Goal: Task Accomplishment & Management: Use online tool/utility

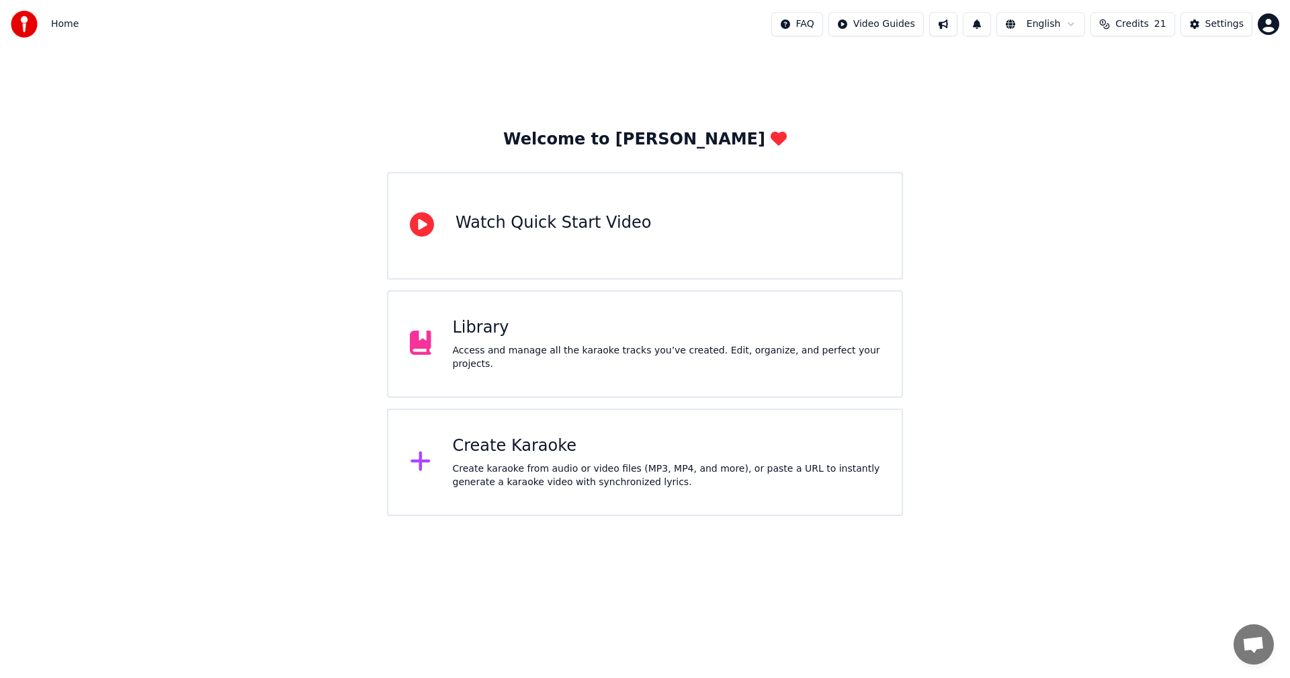
click at [499, 462] on div "Create karaoke from audio or video files (MP3, MP4, and more), or paste a URL t…" at bounding box center [667, 475] width 428 height 27
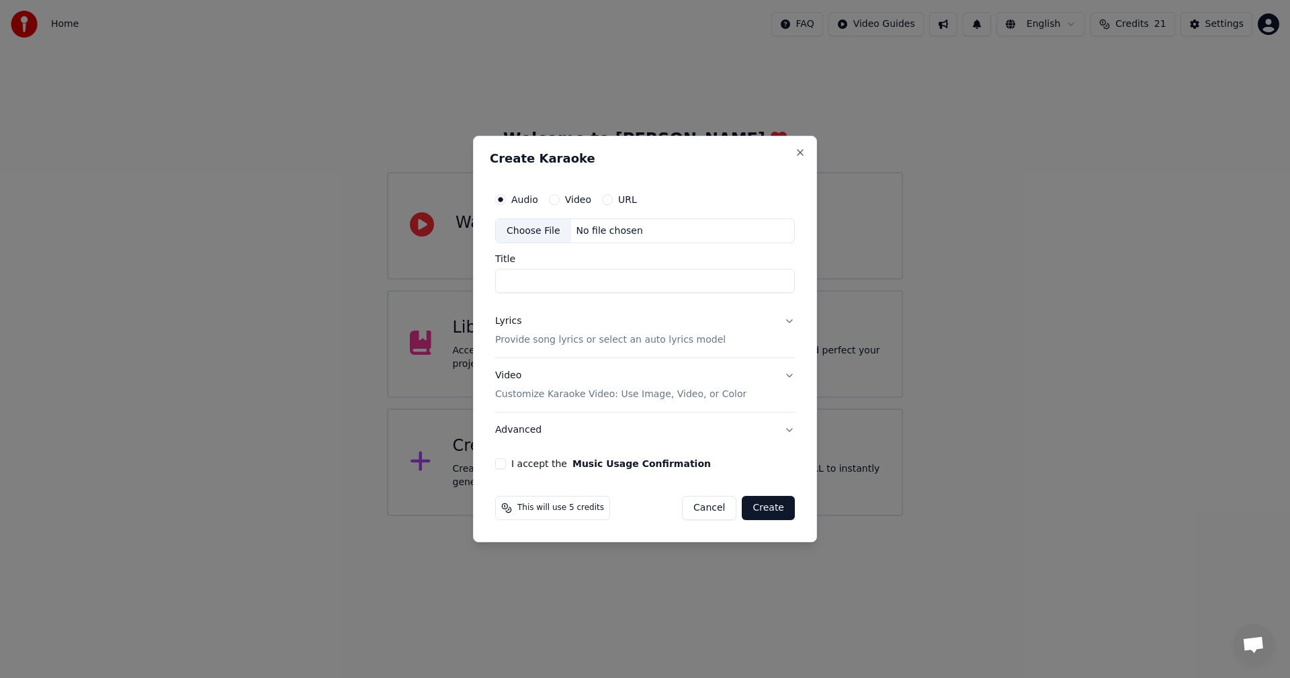
click at [514, 282] on input "Title" at bounding box center [645, 281] width 300 height 24
type input "**********"
click at [528, 343] on p "Provide song lyrics or select an auto lyrics model" at bounding box center [610, 340] width 231 height 13
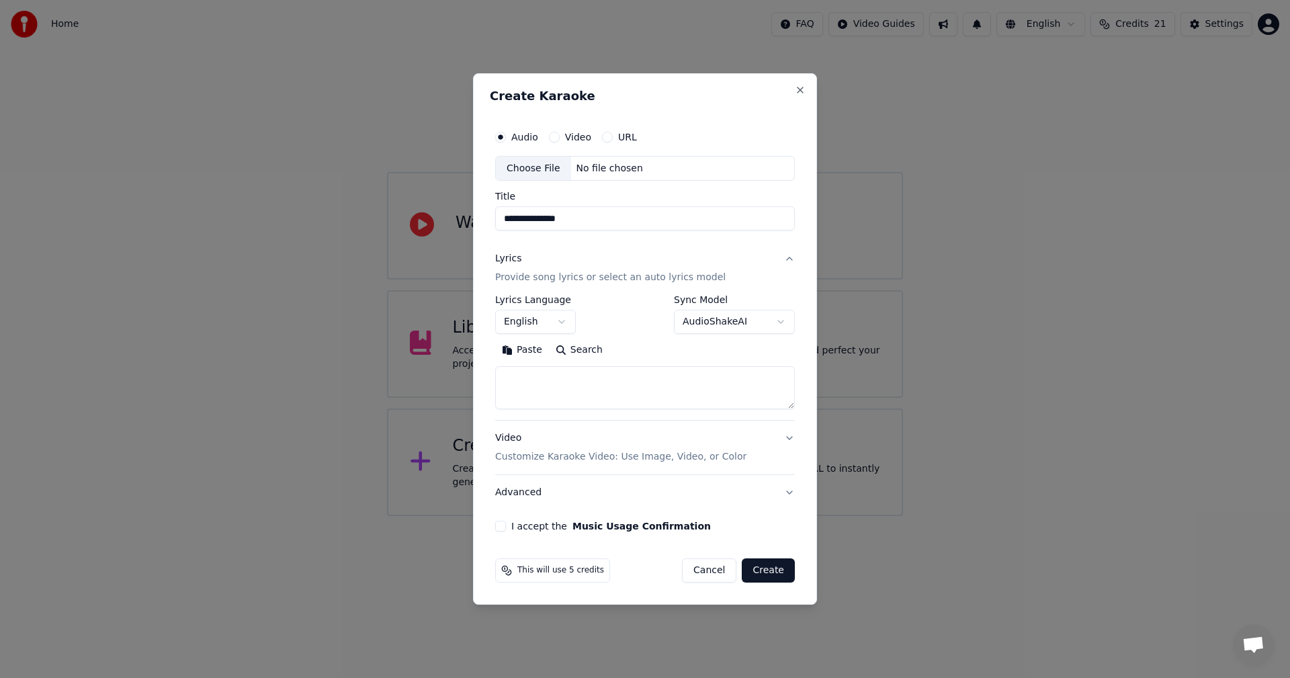
click at [509, 374] on textarea at bounding box center [645, 388] width 300 height 43
click at [514, 491] on button "Advanced" at bounding box center [645, 492] width 300 height 35
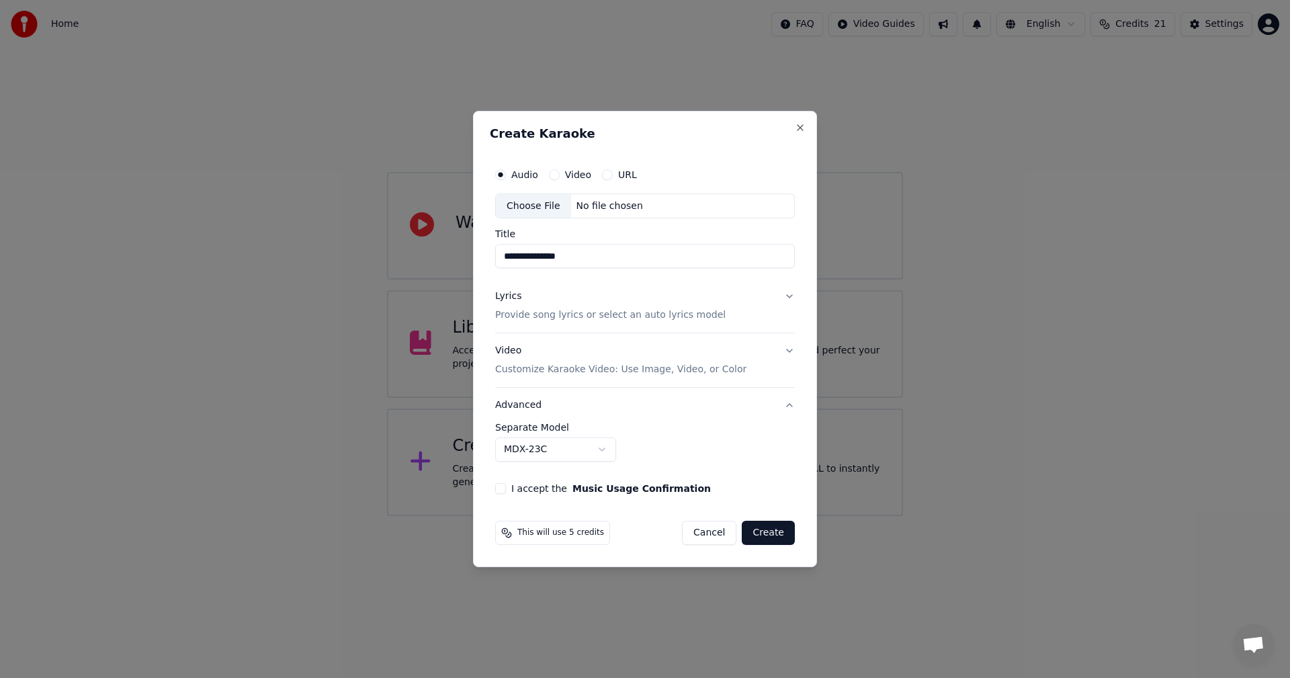
click at [513, 315] on p "Provide song lyrics or select an auto lyrics model" at bounding box center [610, 315] width 231 height 13
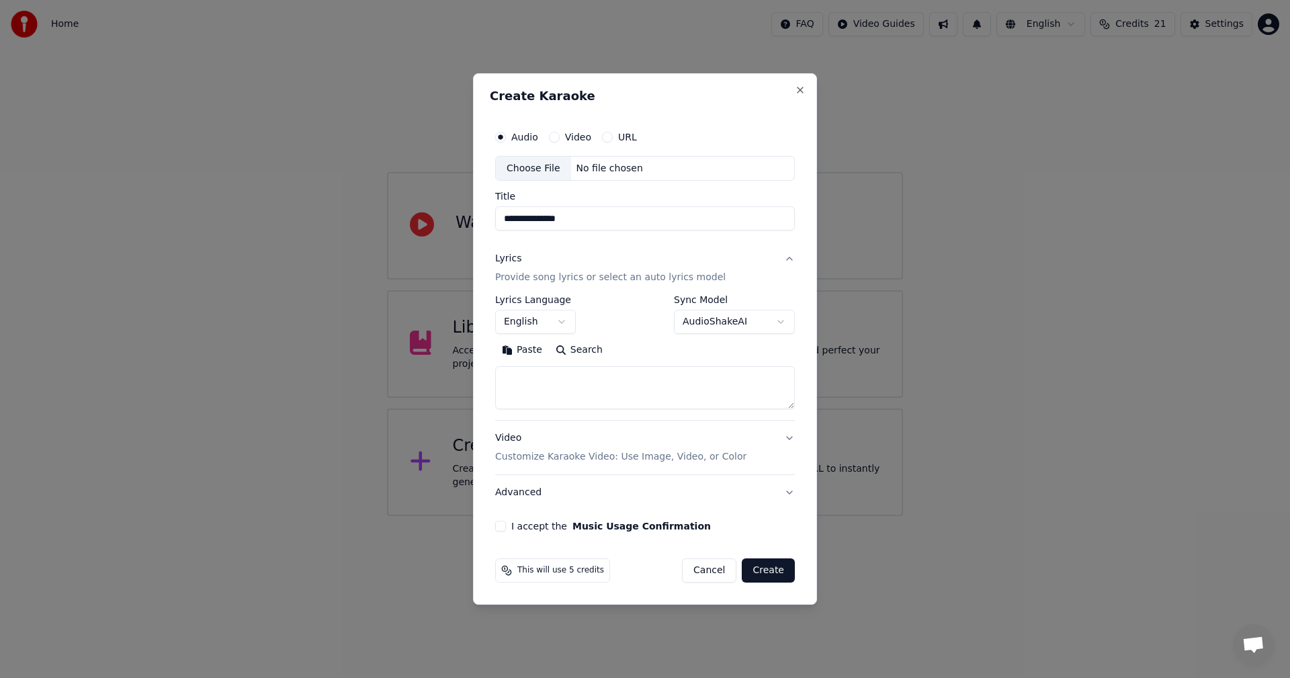
click at [556, 347] on button "Search" at bounding box center [579, 351] width 60 height 22
type textarea "**********"
click at [505, 438] on div "Video Customize Karaoke Video: Use Image, Video, or Color" at bounding box center [620, 448] width 251 height 32
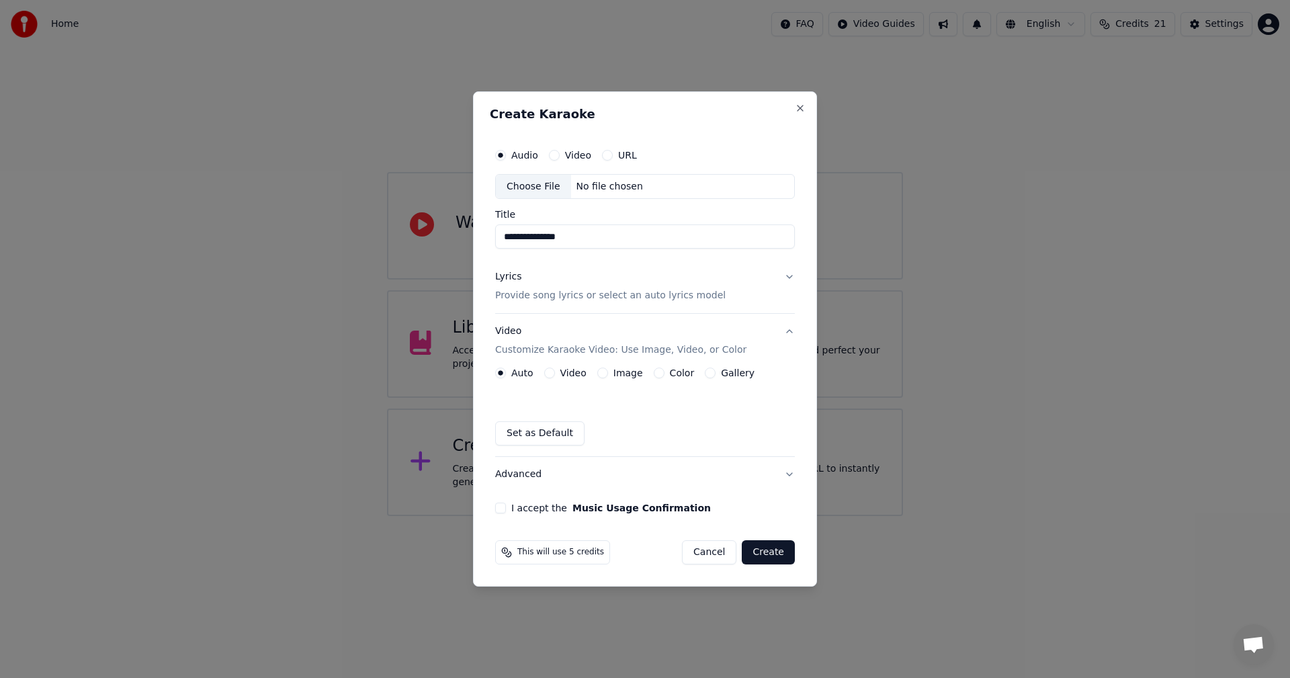
click at [502, 277] on div "Lyrics" at bounding box center [508, 277] width 26 height 13
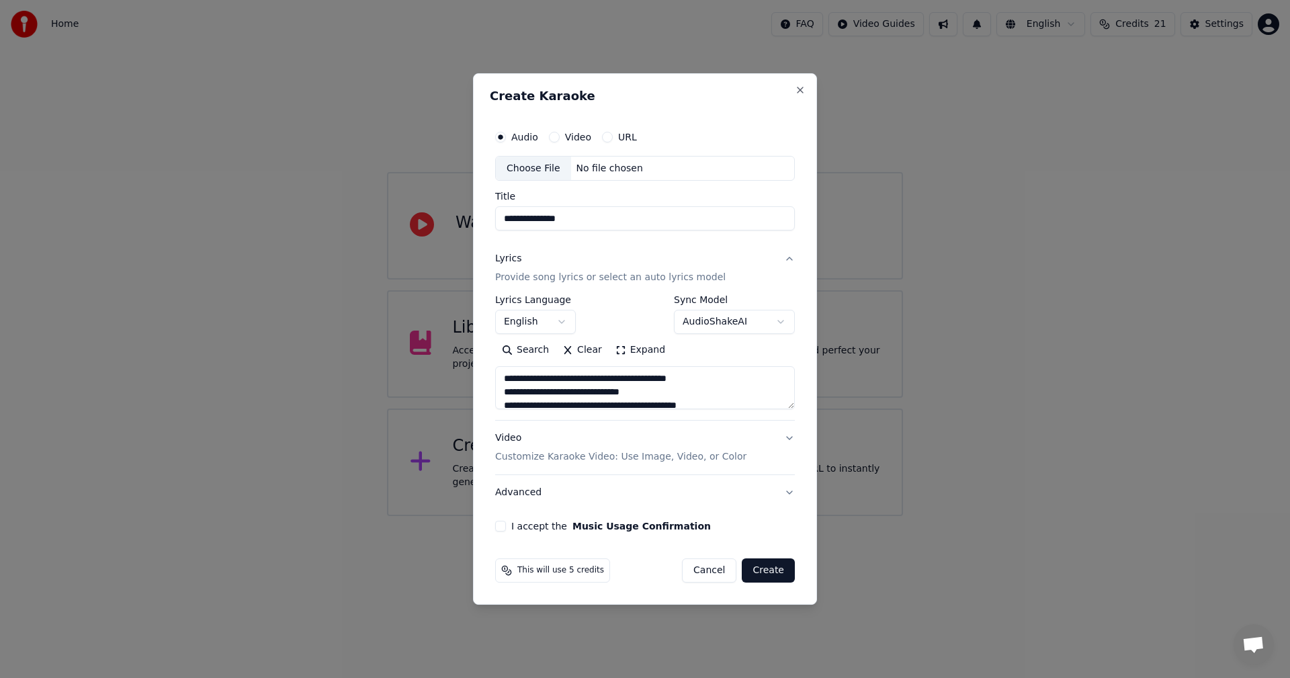
click at [510, 489] on button "Advanced" at bounding box center [645, 492] width 300 height 35
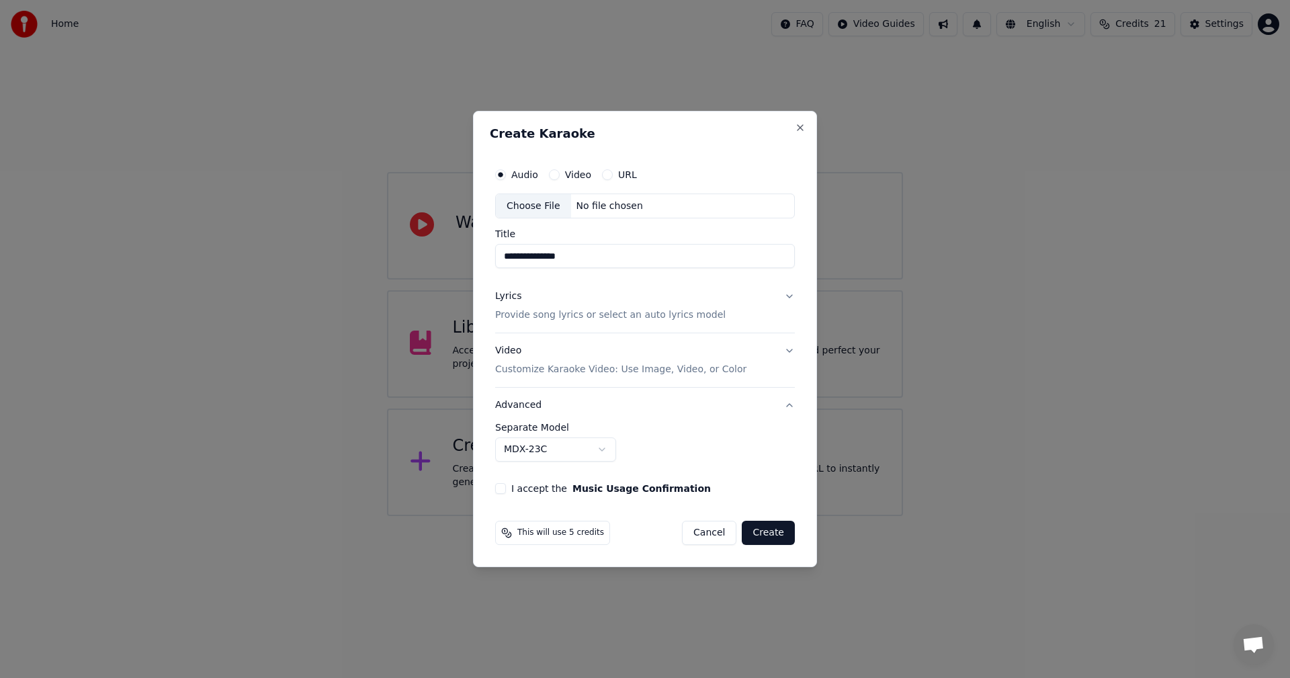
click at [517, 395] on button "Advanced" at bounding box center [645, 405] width 300 height 35
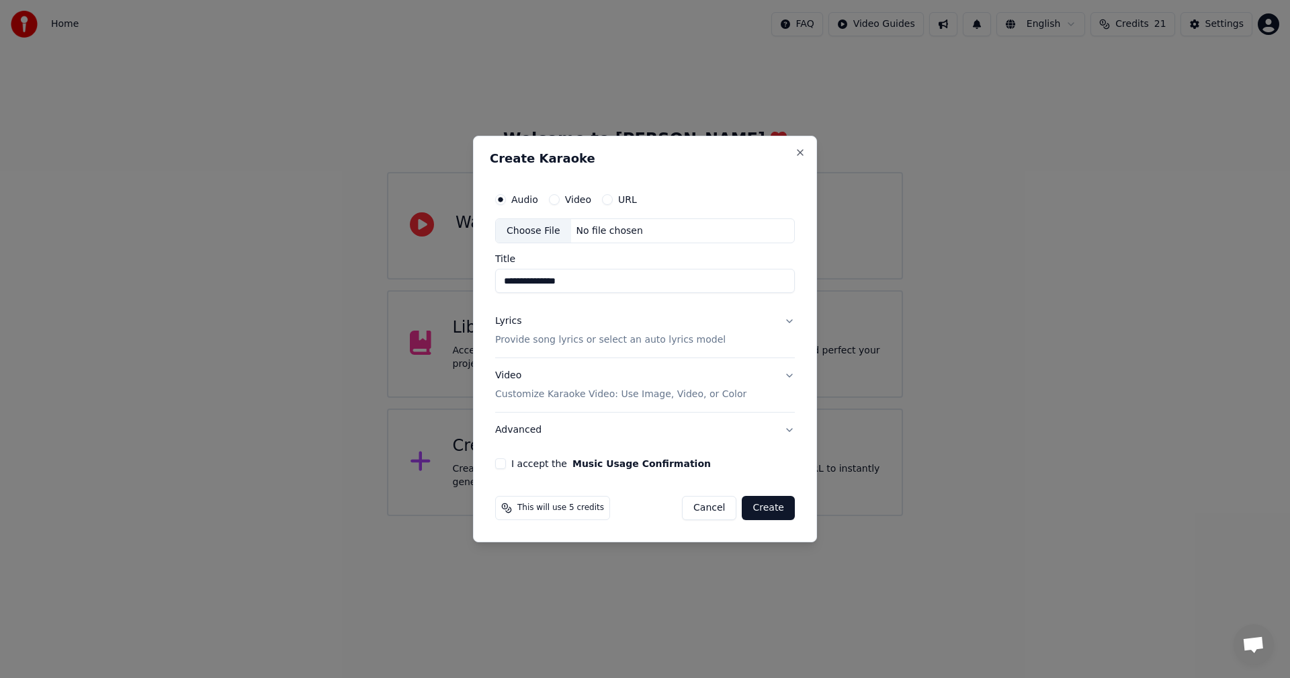
click at [499, 462] on button "I accept the Music Usage Confirmation" at bounding box center [500, 463] width 11 height 11
click at [604, 200] on button "URL" at bounding box center [607, 199] width 11 height 11
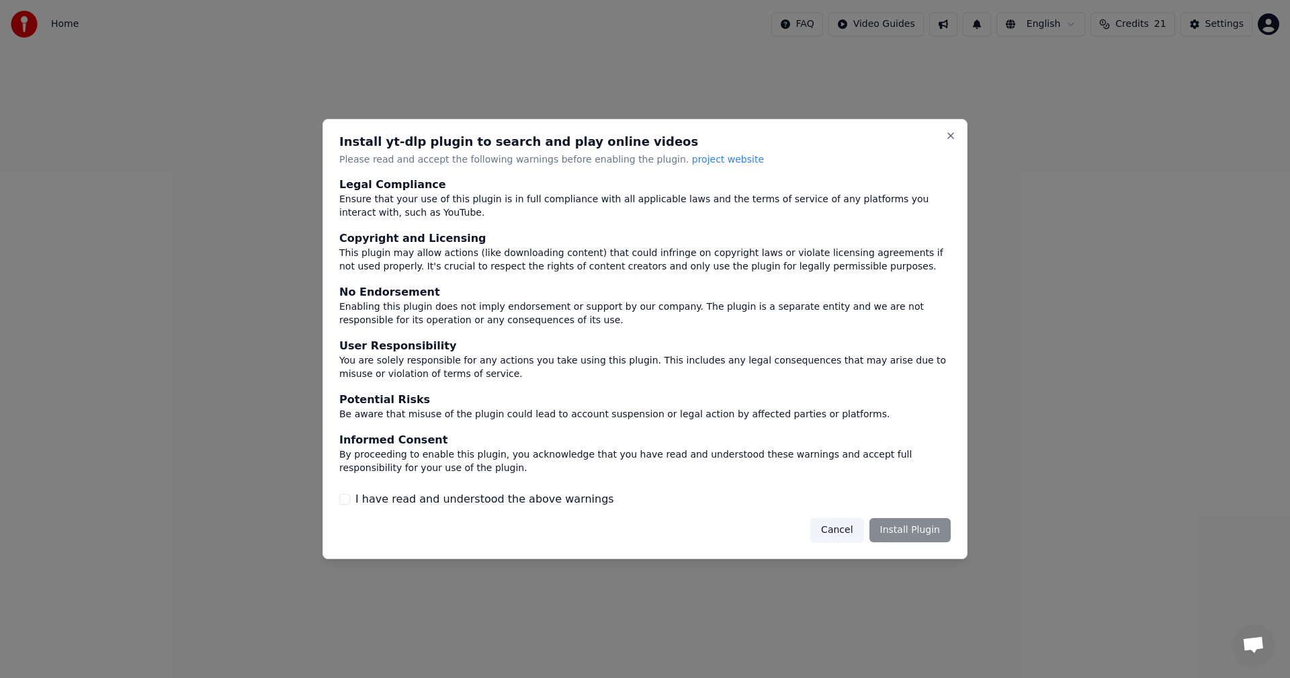
click at [344, 497] on button "I have read and understood the above warnings" at bounding box center [344, 499] width 11 height 11
click at [920, 530] on button "Install Plugin" at bounding box center [910, 530] width 81 height 24
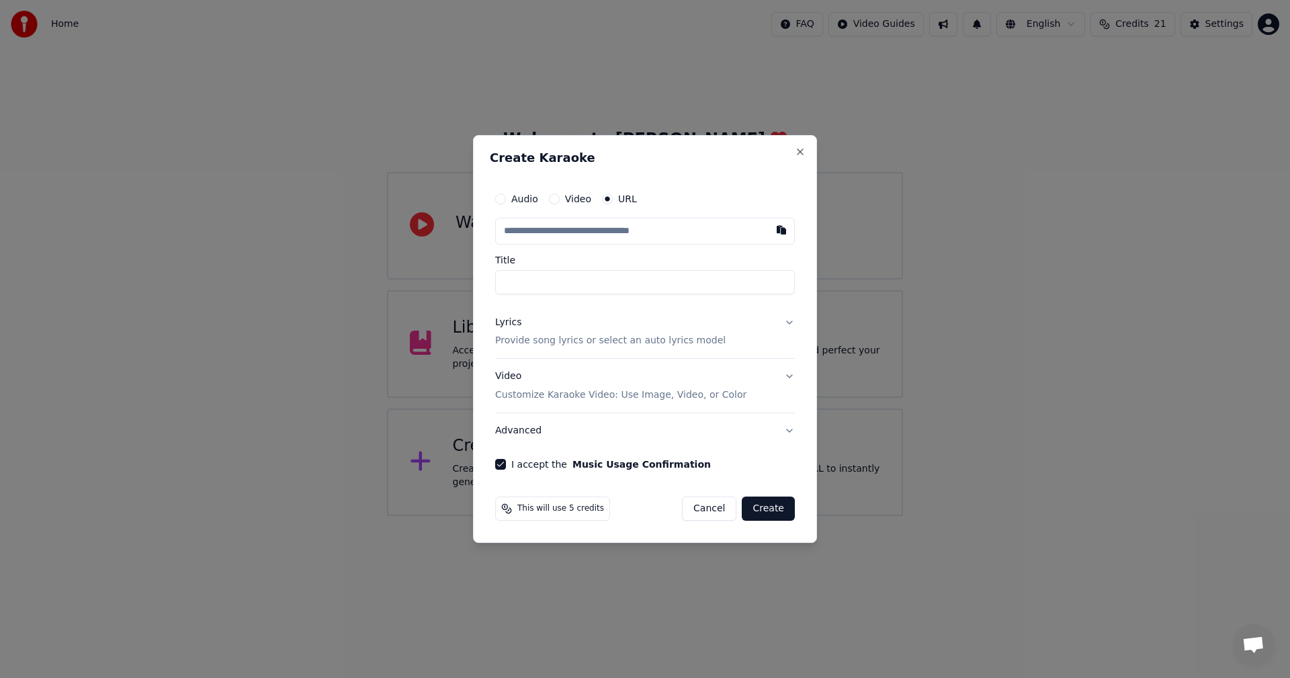
click at [540, 229] on input "text" at bounding box center [645, 231] width 300 height 27
click at [782, 229] on button "button" at bounding box center [781, 230] width 27 height 24
type input "**********"
click at [511, 322] on div "Lyrics" at bounding box center [508, 322] width 26 height 13
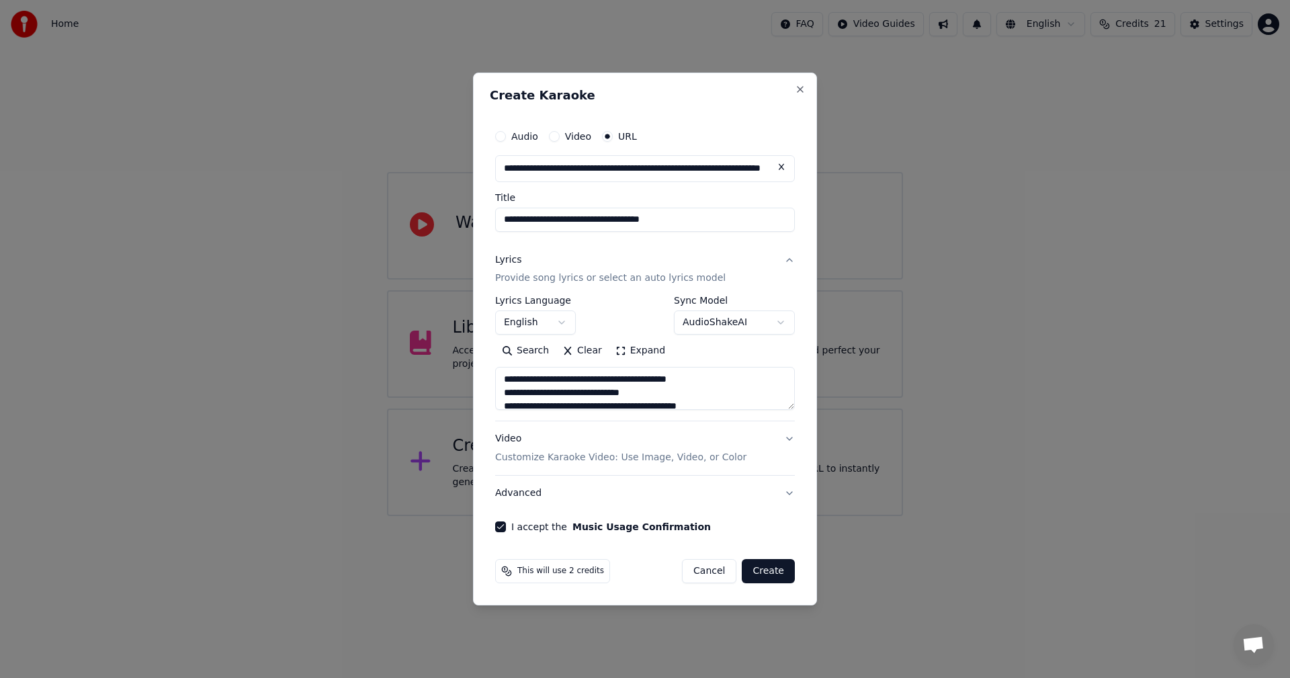
click at [767, 569] on button "Create" at bounding box center [768, 571] width 53 height 24
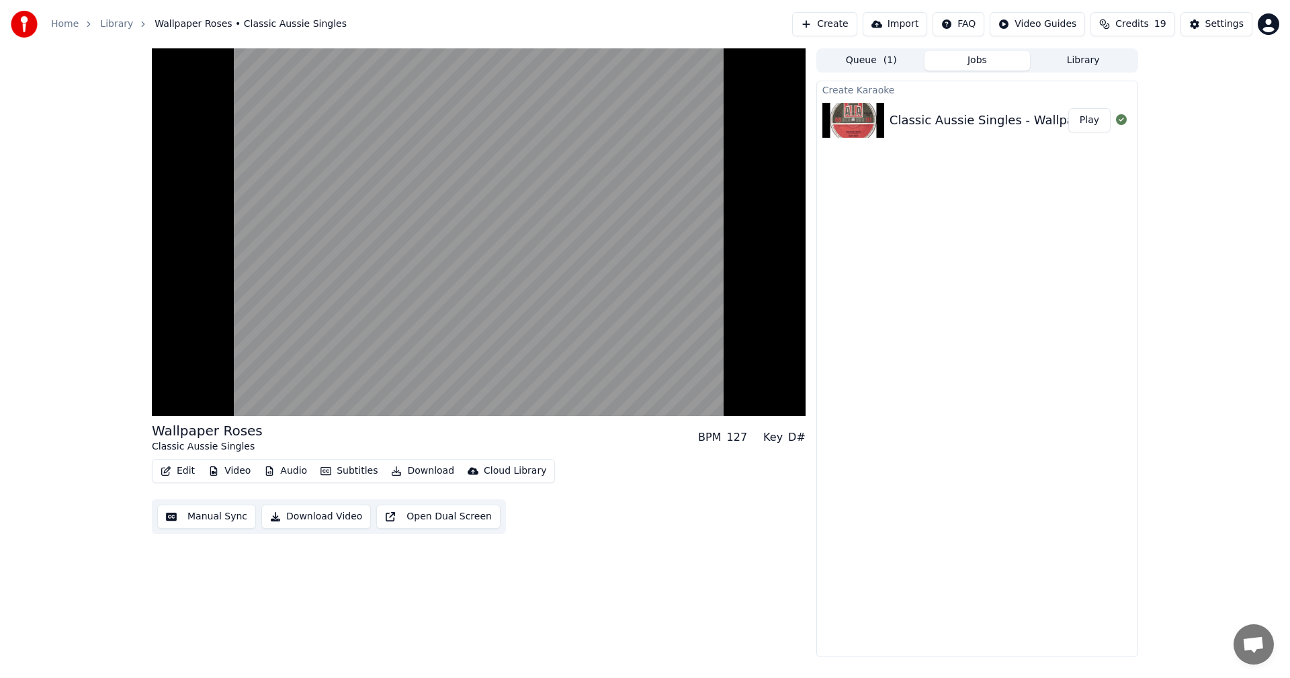
click at [408, 476] on button "Download" at bounding box center [423, 471] width 74 height 19
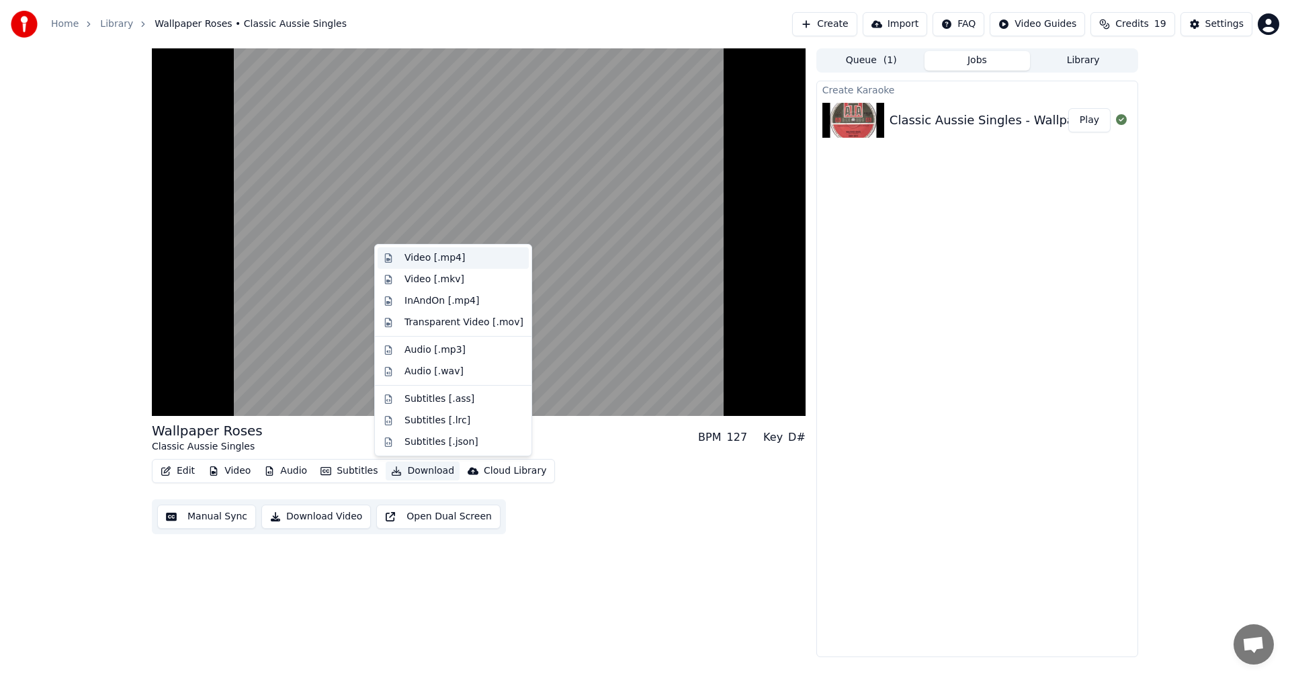
click at [417, 259] on div "Video [.mp4]" at bounding box center [435, 257] width 60 height 13
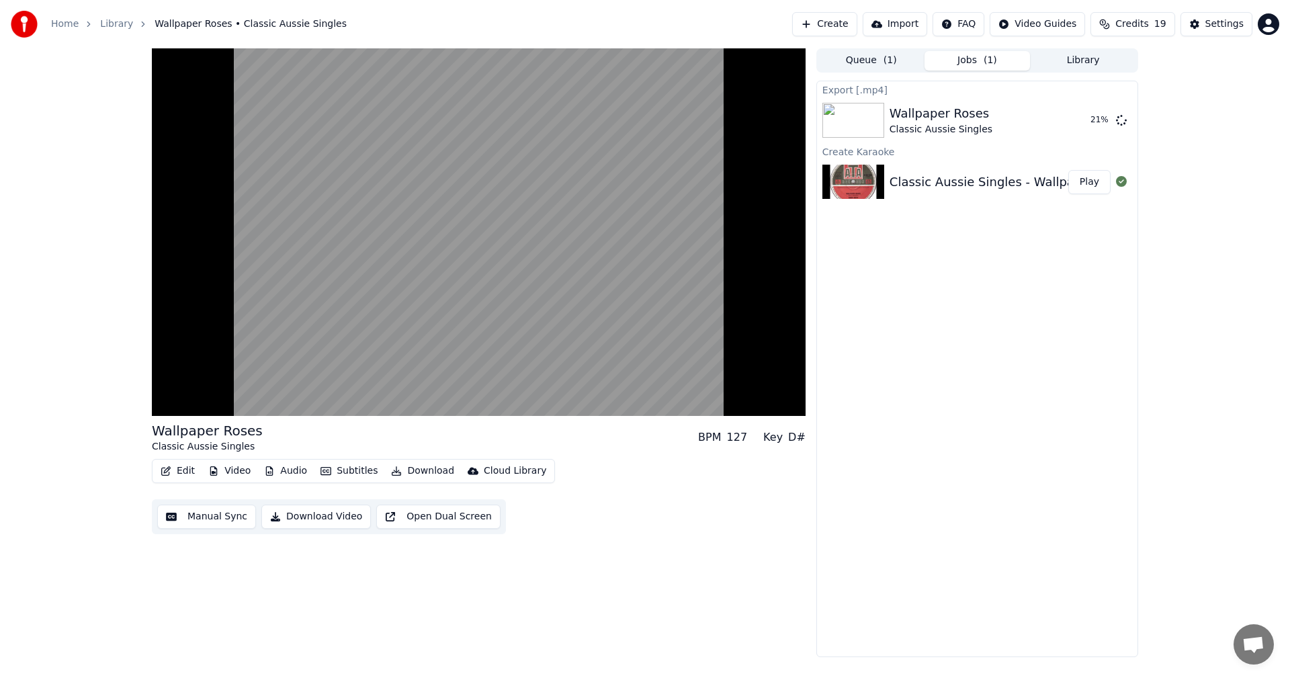
click at [302, 514] on button "Download Video" at bounding box center [316, 517] width 110 height 24
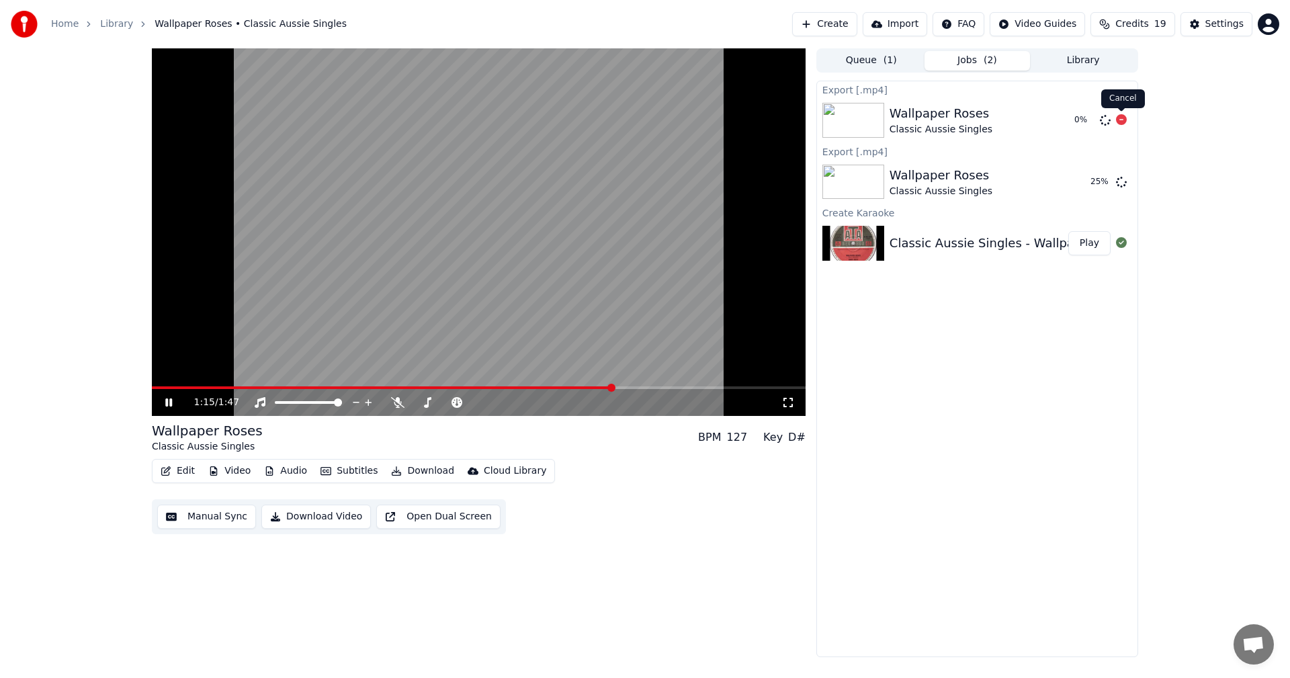
click at [1120, 118] on icon at bounding box center [1121, 119] width 11 height 11
click at [940, 179] on div "Wallpaper Roses" at bounding box center [941, 175] width 103 height 19
click at [1081, 182] on button "Show" at bounding box center [1087, 182] width 48 height 24
